Goal: Task Accomplishment & Management: Use online tool/utility

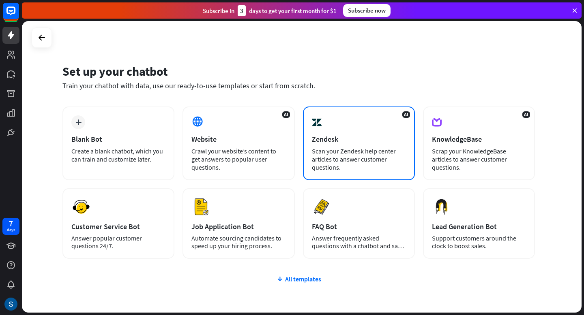
click at [367, 150] on div "Scan your Zendesk help center articles to answer customer questions." at bounding box center [359, 159] width 94 height 24
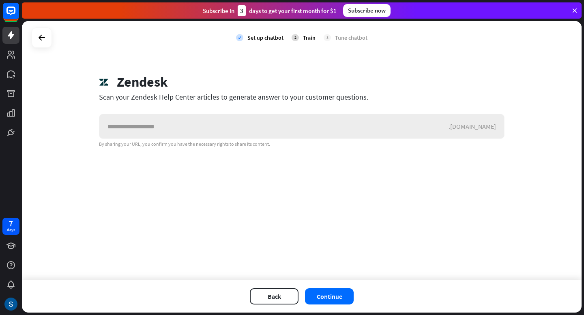
click at [178, 124] on input "text" at bounding box center [273, 126] width 349 height 24
click at [11, 16] on rect at bounding box center [11, 11] width 18 height 18
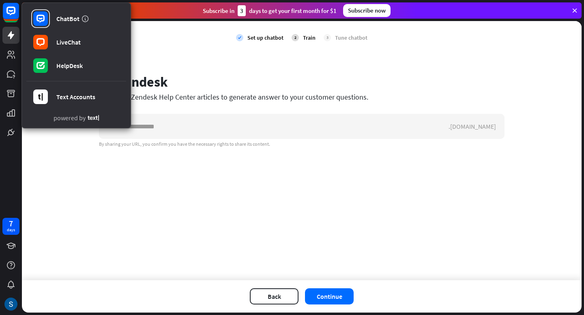
click at [163, 44] on div "check Set up chatbot 2 Train 3 Tune chatbot" at bounding box center [301, 37] width 559 height 33
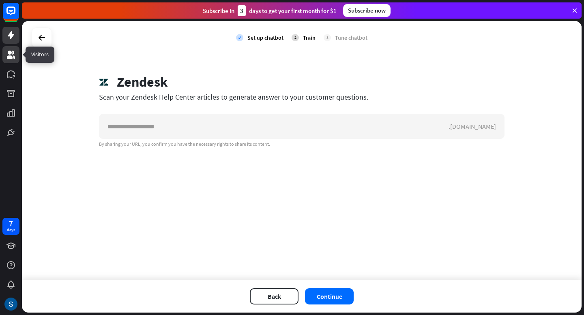
click at [11, 62] on link at bounding box center [10, 54] width 17 height 17
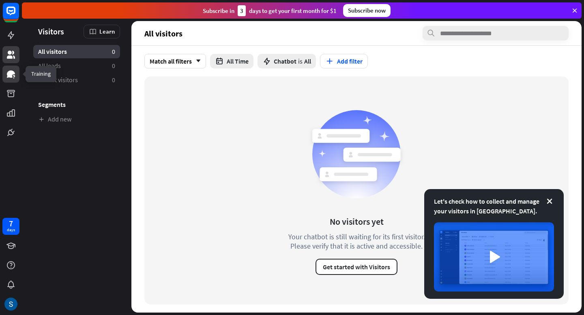
click at [11, 77] on icon at bounding box center [11, 74] width 8 height 7
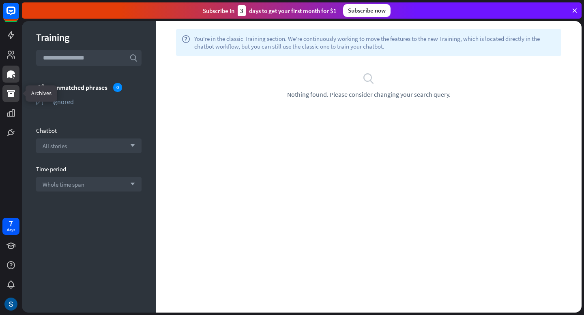
click at [10, 90] on icon at bounding box center [11, 94] width 10 height 10
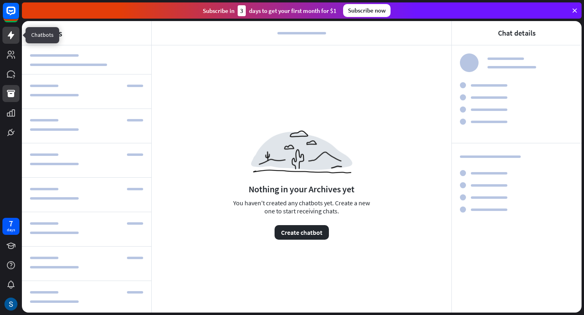
click at [11, 32] on icon at bounding box center [11, 35] width 6 height 8
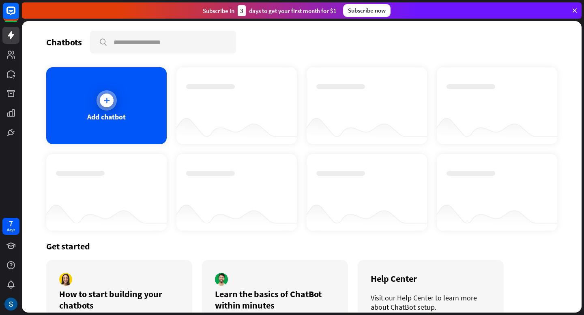
click at [106, 103] on icon at bounding box center [107, 100] width 8 height 8
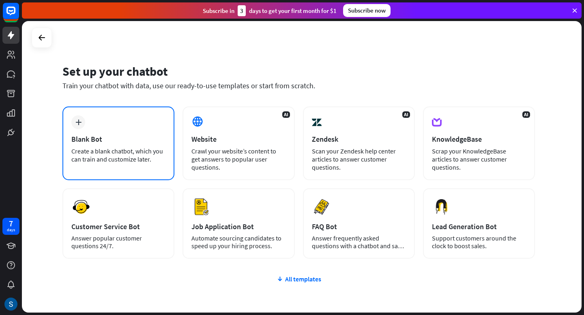
click at [153, 154] on div "Create a blank chatbot, which you can train and customize later." at bounding box center [118, 155] width 94 height 16
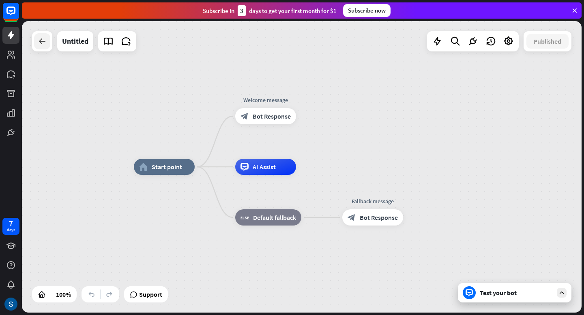
click at [39, 41] on icon at bounding box center [42, 41] width 10 height 10
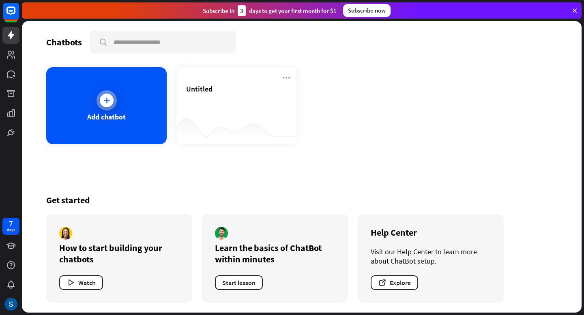
click at [128, 109] on div "Add chatbot" at bounding box center [106, 105] width 120 height 77
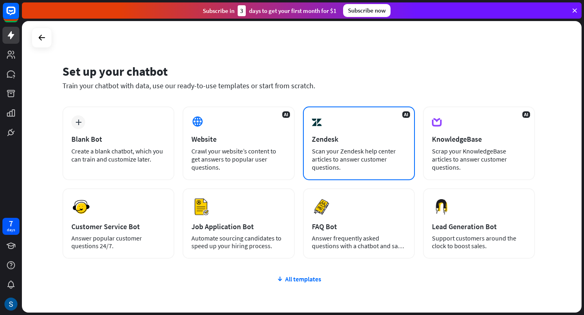
click at [366, 141] on div "Zendesk" at bounding box center [359, 139] width 94 height 9
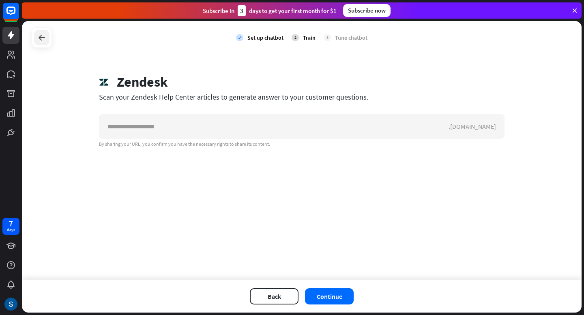
click at [43, 39] on icon at bounding box center [42, 38] width 10 height 10
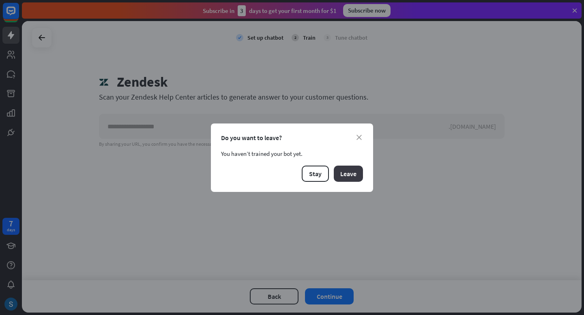
click at [349, 171] on button "Leave" at bounding box center [348, 174] width 29 height 16
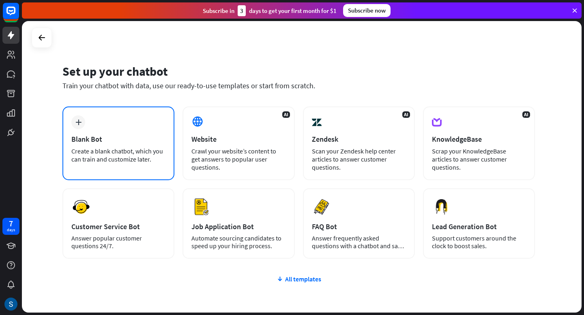
click at [116, 143] on div "Blank Bot" at bounding box center [118, 139] width 94 height 9
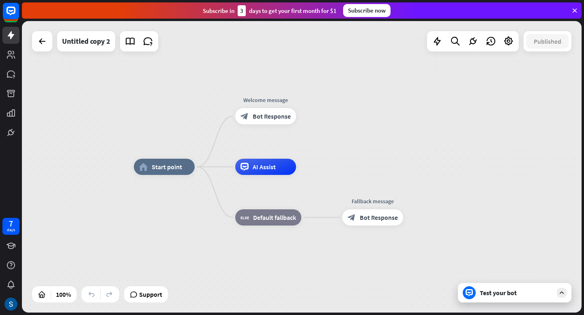
click at [500, 297] on div "Test your bot" at bounding box center [515, 293] width 73 height 8
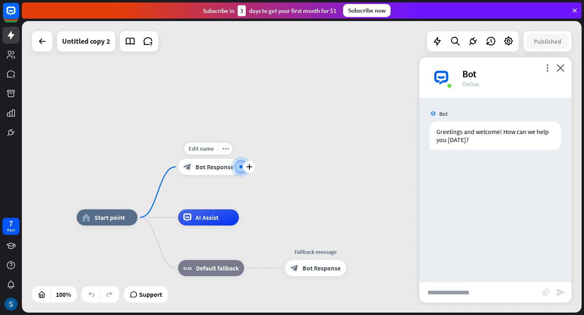
click at [222, 175] on div "Edit name more_horiz plus block_bot_response Bot Response" at bounding box center [208, 167] width 61 height 16
click at [250, 170] on div "plus" at bounding box center [249, 167] width 12 height 12
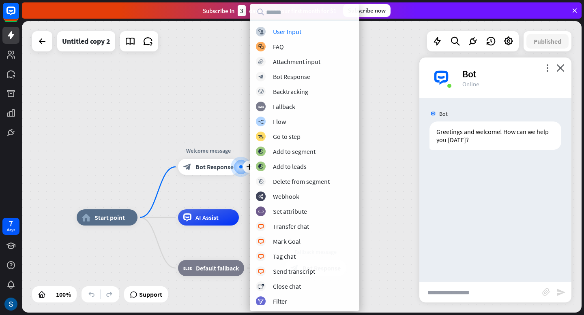
click at [192, 134] on div "home_2 Start point plus Welcome message block_bot_response Bot Response AI Assi…" at bounding box center [301, 167] width 559 height 292
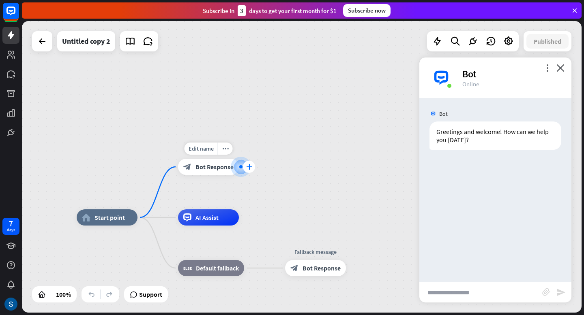
click at [249, 170] on div "plus" at bounding box center [249, 167] width 12 height 12
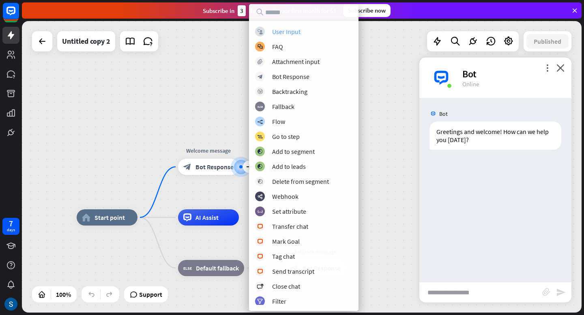
click at [303, 31] on div "block_user_input User Input" at bounding box center [303, 32] width 97 height 10
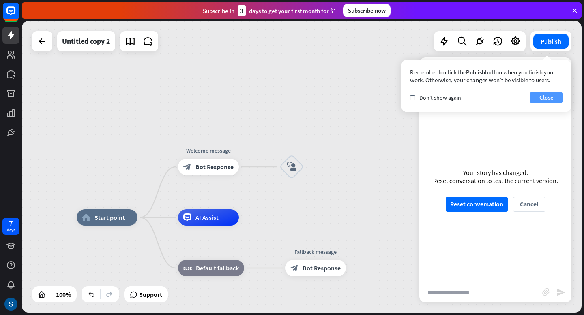
click at [546, 93] on button "Close" at bounding box center [546, 97] width 32 height 11
